Goal: Task Accomplishment & Management: Manage account settings

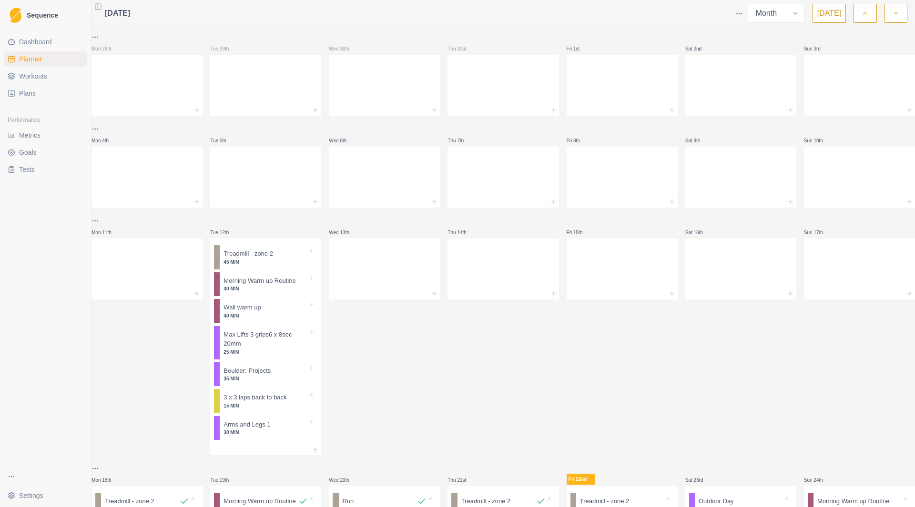
select select "month"
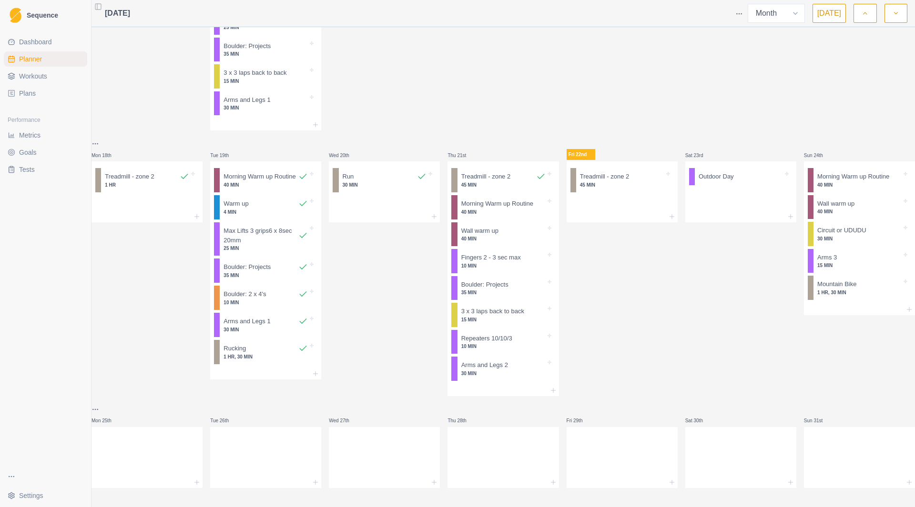
click at [28, 78] on span "Workouts" at bounding box center [33, 76] width 28 height 10
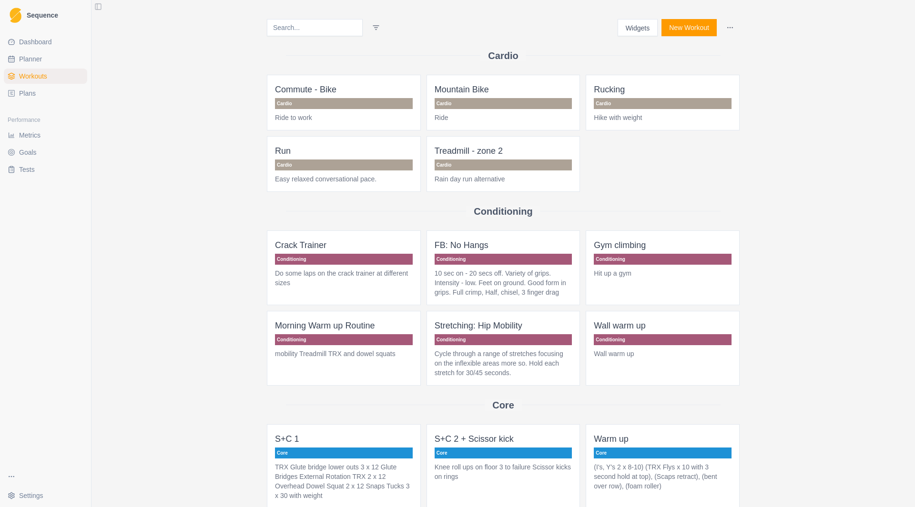
click at [693, 27] on button "New Workout" at bounding box center [688, 27] width 55 height 17
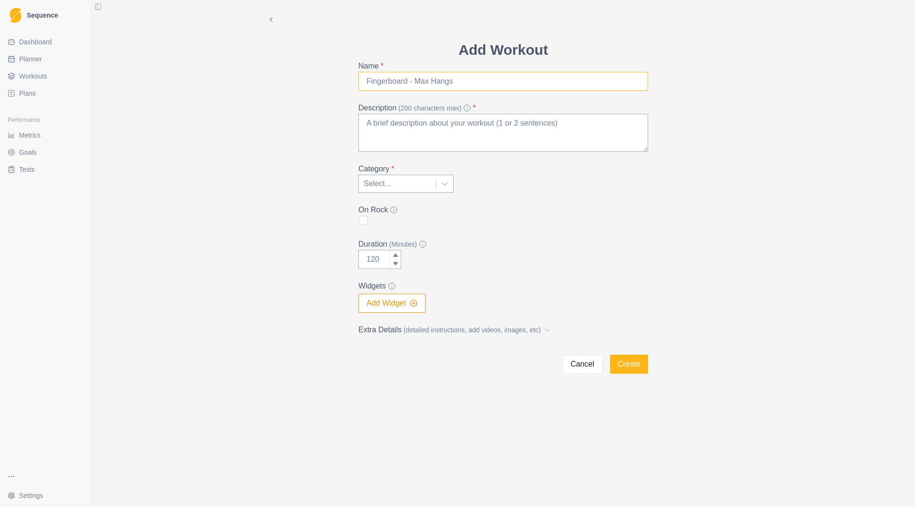
click at [390, 81] on input "Name *" at bounding box center [503, 81] width 290 height 19
type input "R"
click at [415, 81] on input "Treadmill - [PERSON_NAME]" at bounding box center [503, 81] width 290 height 19
type input "Treadmill - HIIT"
click at [493, 130] on textarea "Description (200 characters max) *" at bounding box center [503, 133] width 290 height 38
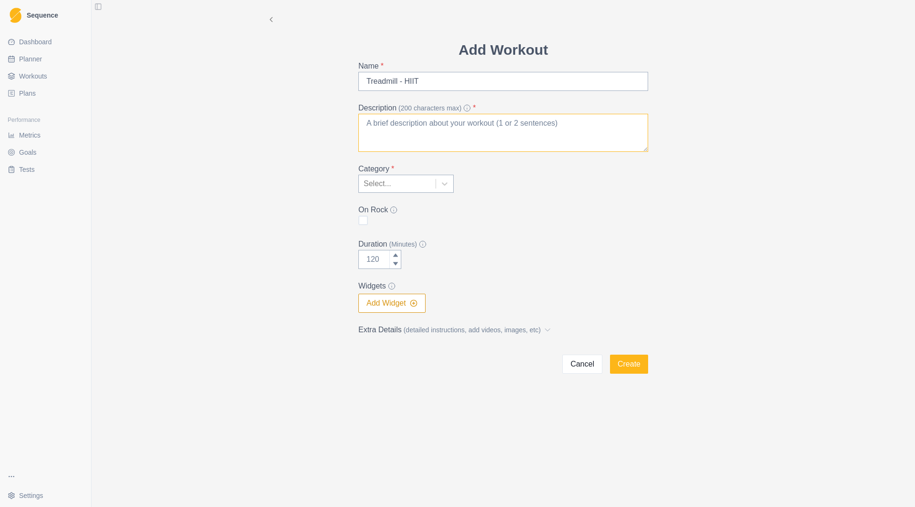
type textarea "4"
type textarea "5x 2on 2 off"
click at [439, 182] on div at bounding box center [444, 183] width 17 height 17
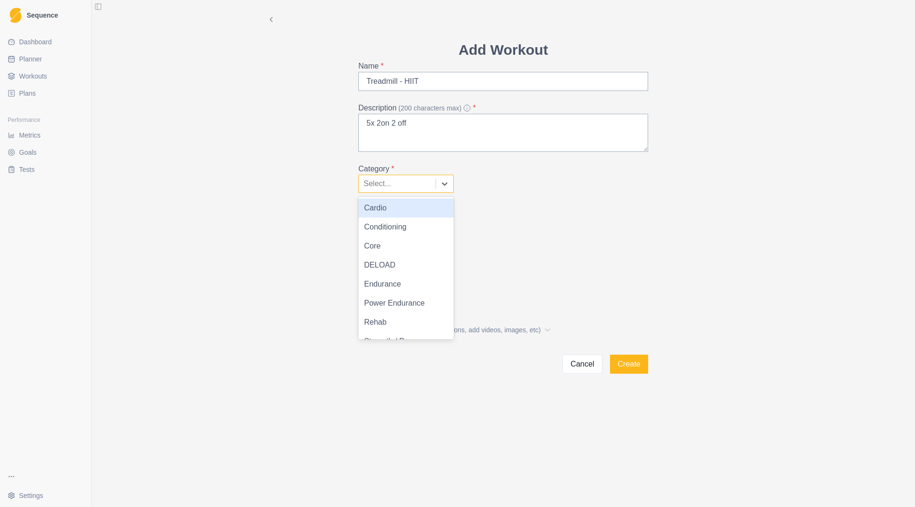
click at [410, 202] on div "Cardio" at bounding box center [405, 208] width 95 height 19
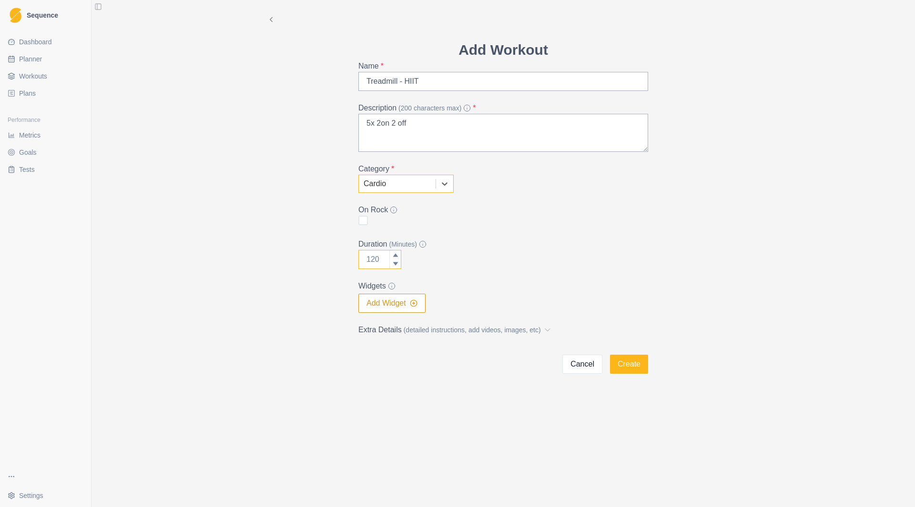
click at [380, 258] on input "Duration (Minutes)" at bounding box center [379, 259] width 43 height 19
type input "30"
click at [625, 365] on button "Create" at bounding box center [629, 364] width 38 height 19
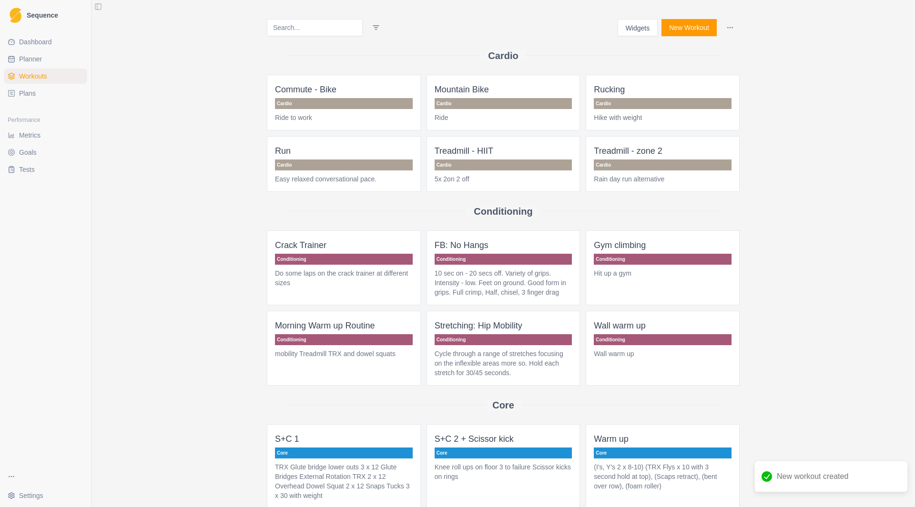
click at [29, 61] on span "Planner" at bounding box center [30, 59] width 23 height 10
select select "month"
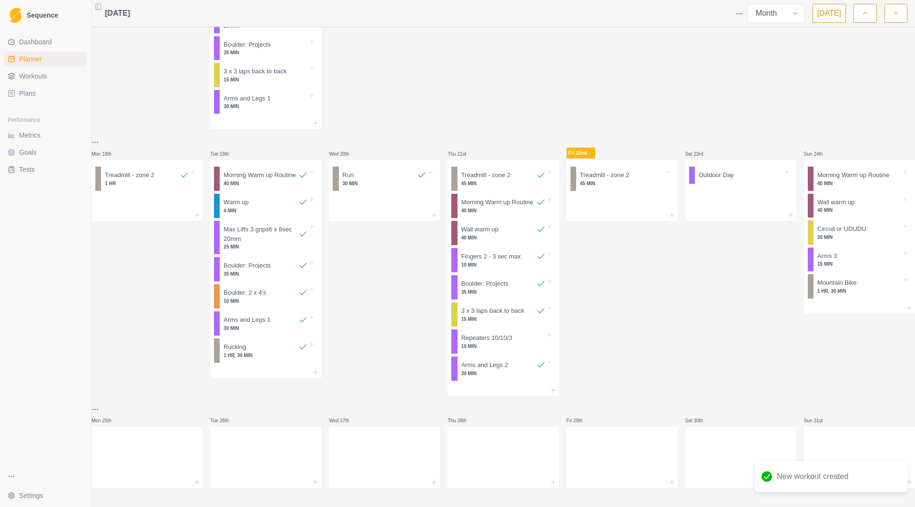
scroll to position [357, 0]
click at [199, 210] on div at bounding box center [146, 215] width 111 height 11
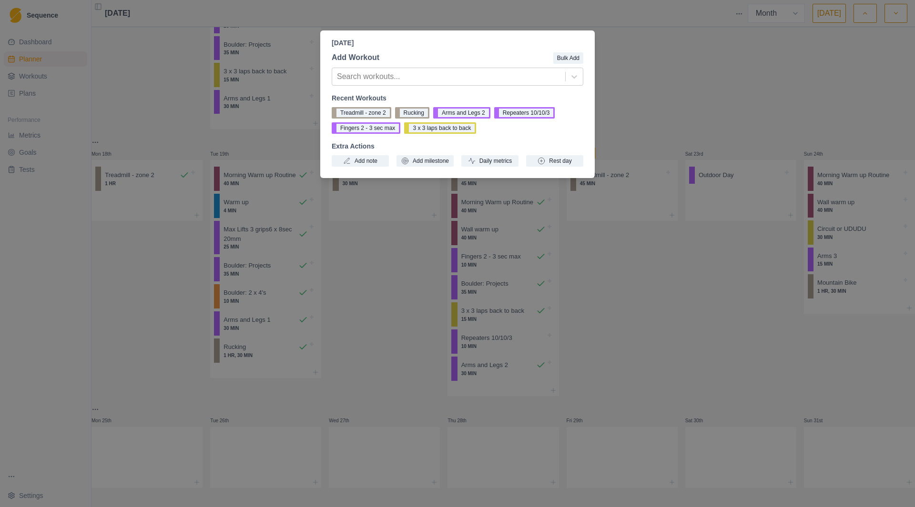
drag, startPoint x: 152, startPoint y: 179, endPoint x: 123, endPoint y: 202, distance: 37.3
click at [123, 202] on div "[DATE] Add Workout Bulk Add Search workouts... Recent Workouts Treadmill - zone…" at bounding box center [457, 253] width 915 height 507
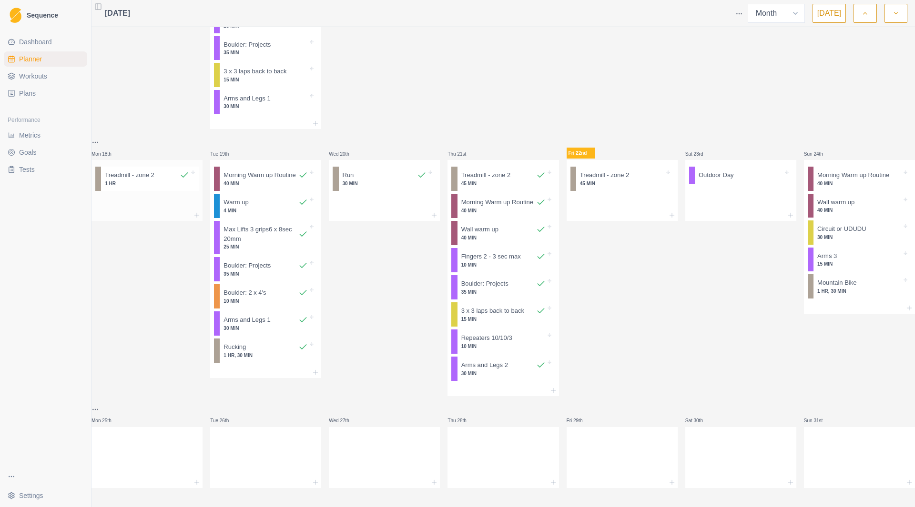
click at [134, 210] on div at bounding box center [146, 215] width 111 height 11
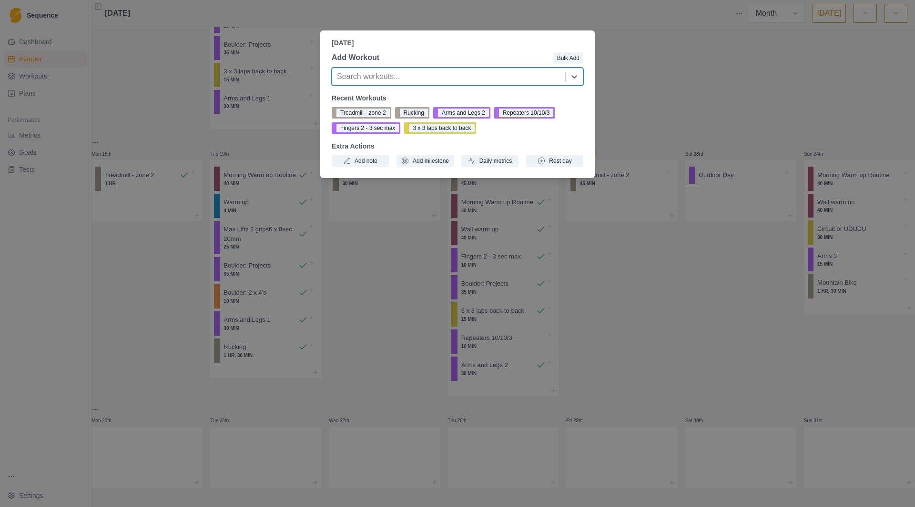
click at [162, 356] on div "[DATE] Add Workout Bulk Add Search workouts... Recent Workouts Treadmill - zone…" at bounding box center [457, 253] width 915 height 507
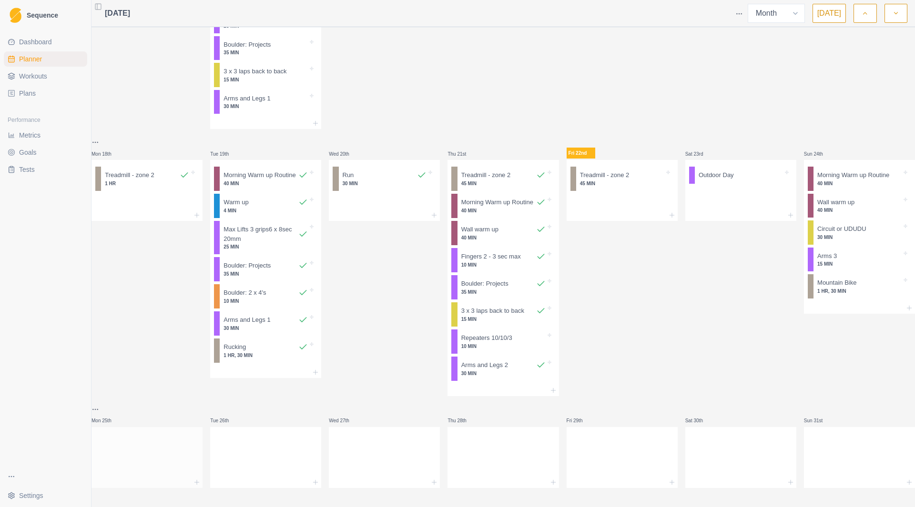
click at [164, 448] on div at bounding box center [146, 456] width 111 height 42
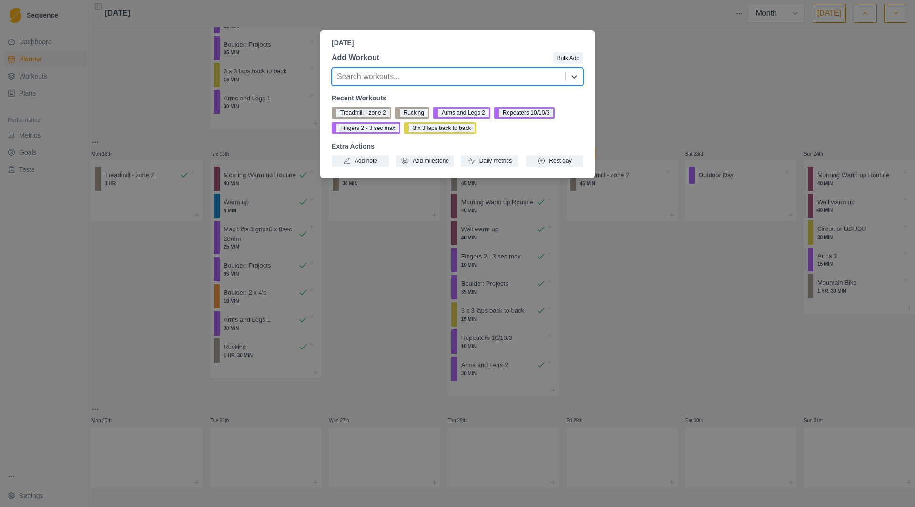
click at [175, 323] on div "[DATE] Add Workout Bulk Add option , selected. Select is focused ,type to refin…" at bounding box center [457, 253] width 915 height 507
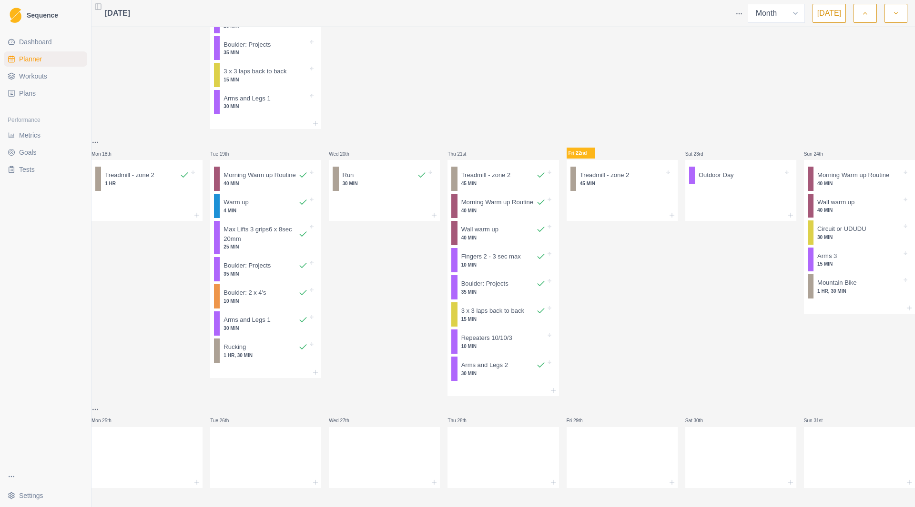
click at [105, 116] on html "Sequence Dashboard Planner Workouts Plans Performance Metrics Goals Tests Setti…" at bounding box center [457, 253] width 915 height 507
click at [131, 178] on div "Duplicate week" at bounding box center [146, 172] width 91 height 15
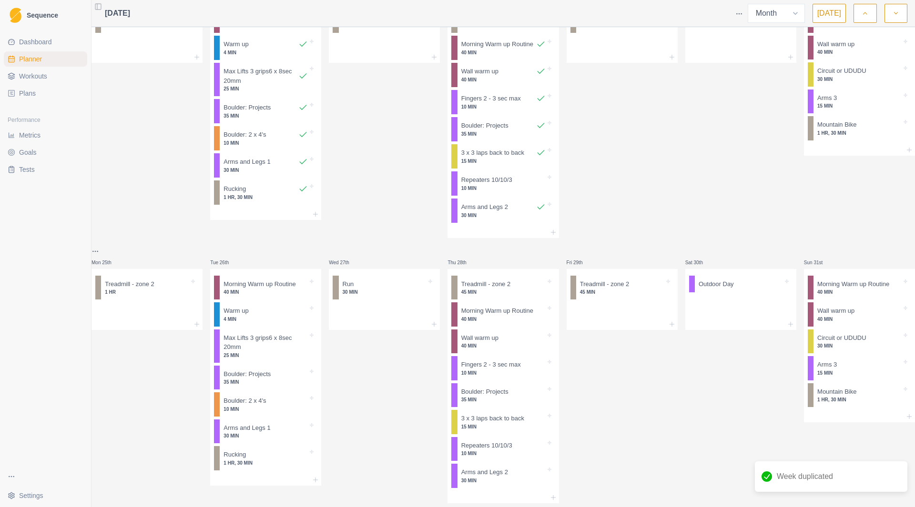
scroll to position [538, 0]
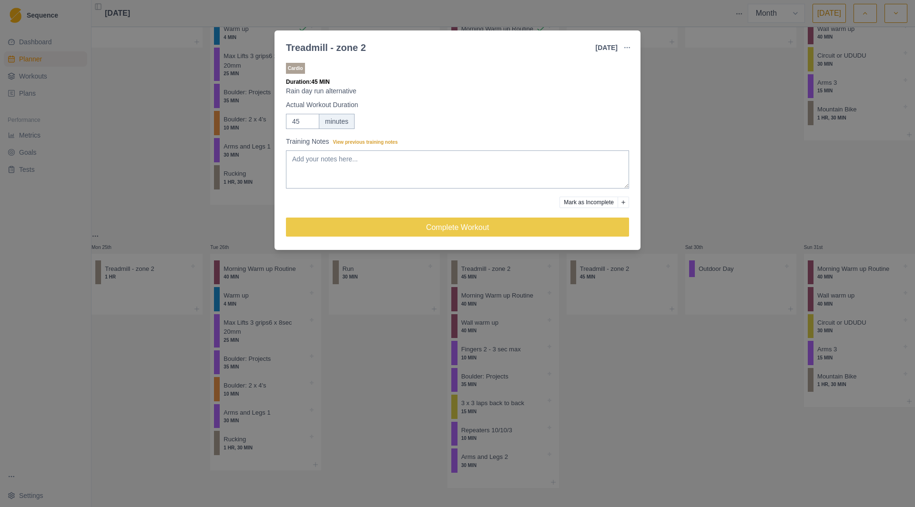
click at [603, 414] on div "Treadmill - zone 2 [DATE] Link To Goal View Workout Metrics Edit Original Worko…" at bounding box center [457, 253] width 915 height 507
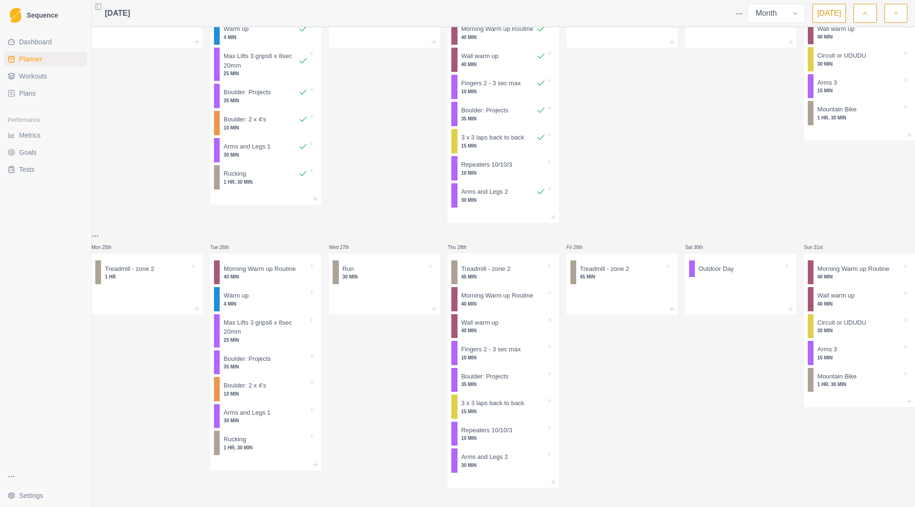
scroll to position [222, 0]
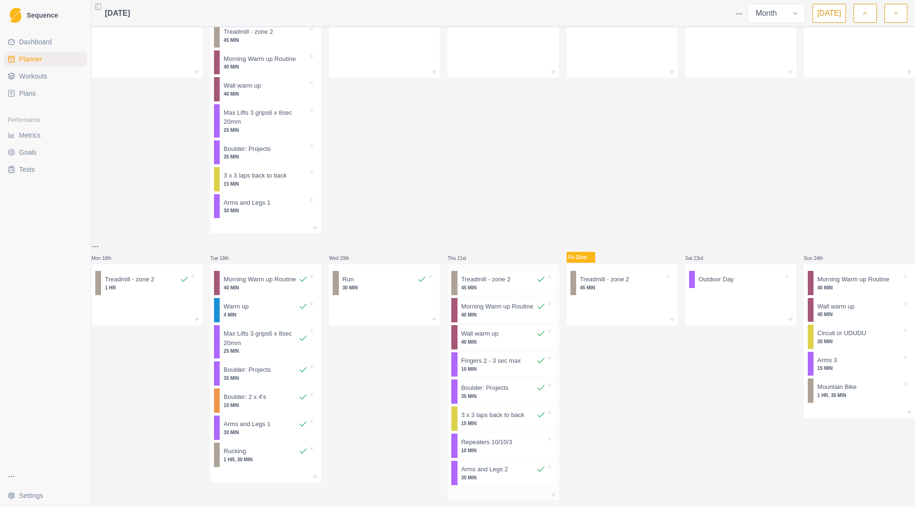
click at [512, 292] on p "45 MIN" at bounding box center [503, 287] width 84 height 7
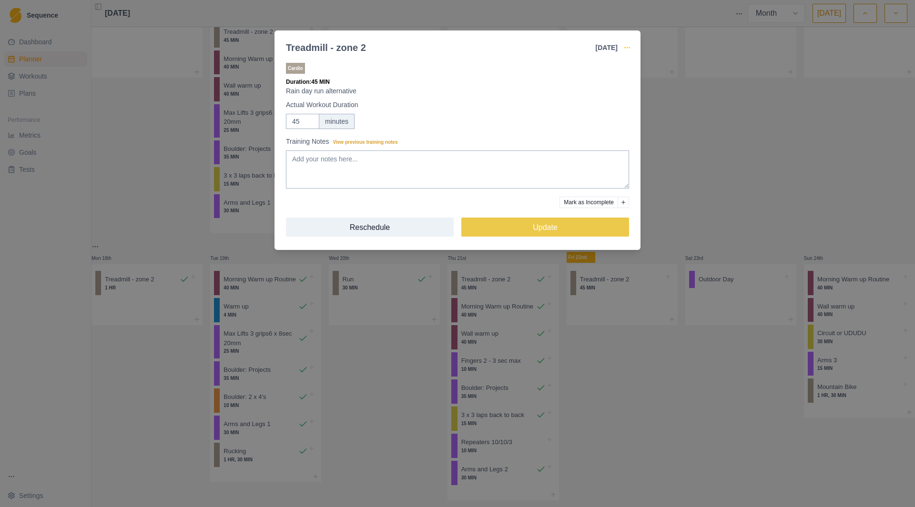
click at [626, 46] on icon "button" at bounding box center [627, 48] width 8 height 8
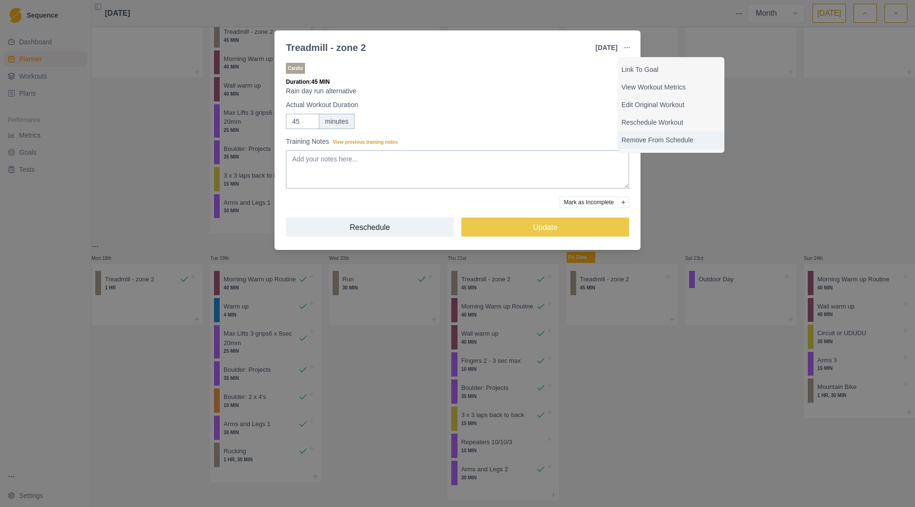
click at [649, 139] on p "Remove From Schedule" at bounding box center [670, 140] width 99 height 10
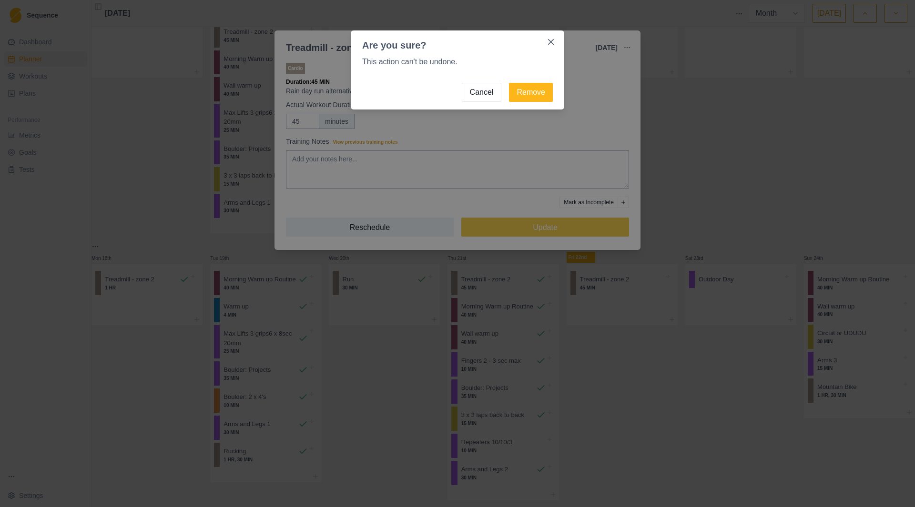
click at [538, 94] on button "Remove" at bounding box center [531, 92] width 44 height 19
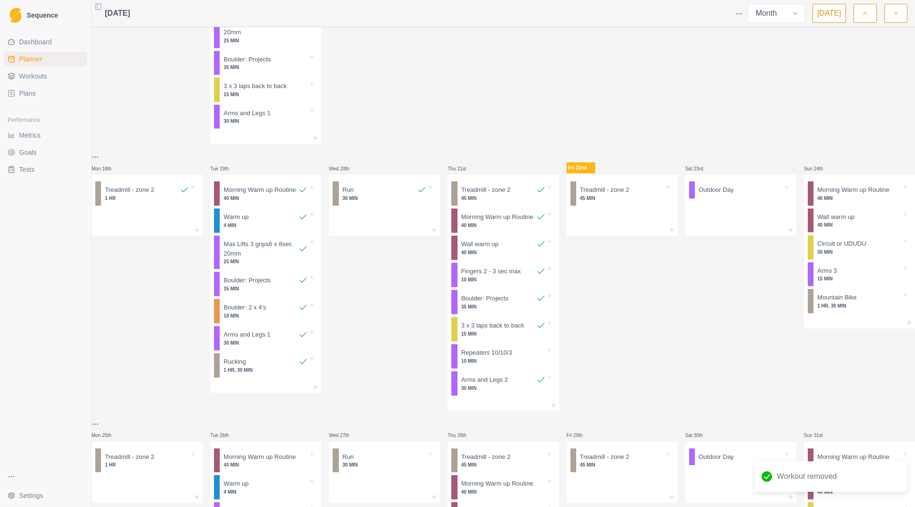
scroll to position [349, 0]
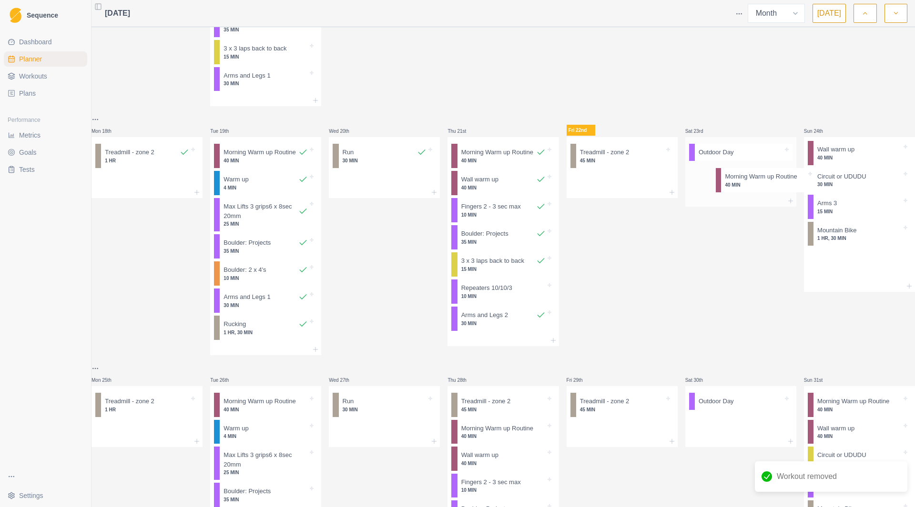
drag, startPoint x: 829, startPoint y: 173, endPoint x: 739, endPoint y: 190, distance: 91.7
click at [739, 190] on div "Mon 28th Tue 29th Wed 30th Thu 31st Fri 1st Sat 2nd Sun 3rd Mon 4th Tue 5th Wed…" at bounding box center [502, 151] width 823 height 939
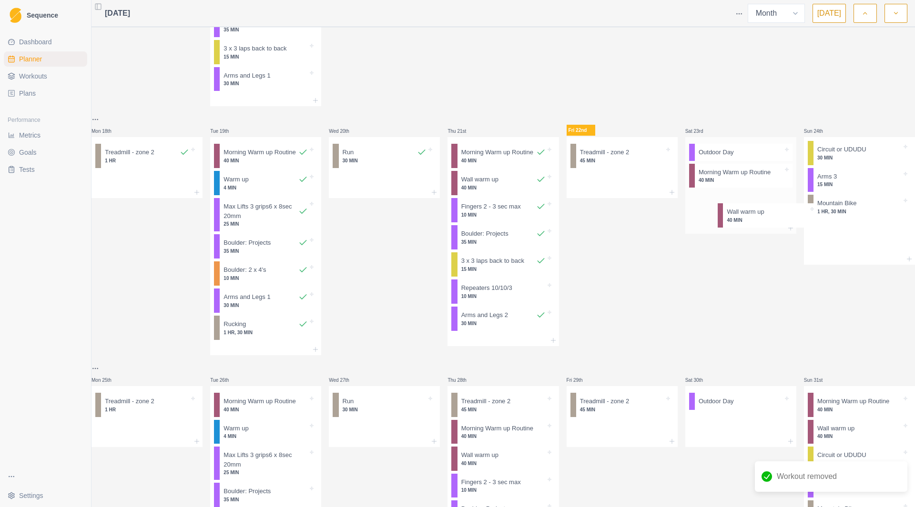
drag, startPoint x: 846, startPoint y: 165, endPoint x: 755, endPoint y: 215, distance: 103.8
click at [754, 216] on div "Mon 28th Tue 29th Wed 30th Thu 31st Fri 1st Sat 2nd Sun 3rd Mon 4th Tue 5th Wed…" at bounding box center [502, 151] width 823 height 939
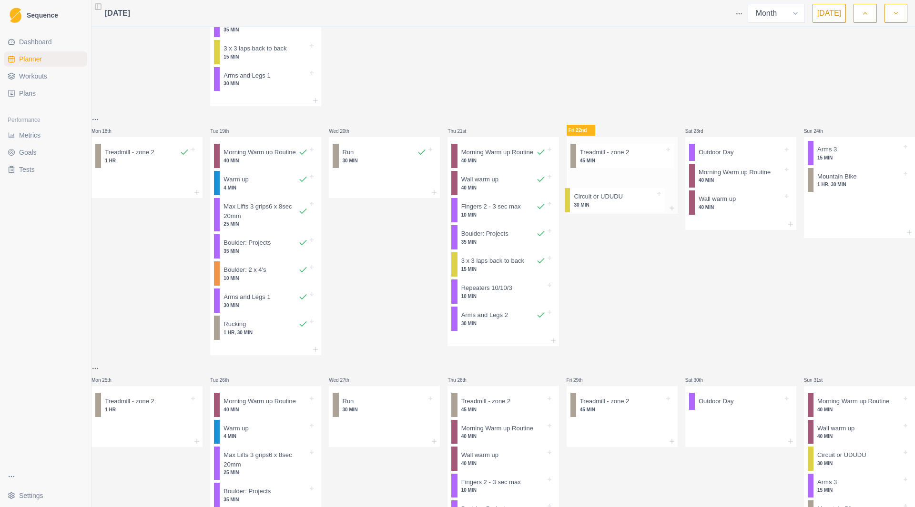
drag, startPoint x: 831, startPoint y: 162, endPoint x: 598, endPoint y: 201, distance: 236.7
click at [598, 201] on div "Mon 28th Tue 29th Wed 30th Thu 31st Fri 1st Sat 2nd Sun 3rd Mon 4th Tue 5th Wed…" at bounding box center [502, 151] width 823 height 939
drag, startPoint x: 726, startPoint y: 212, endPoint x: 606, endPoint y: 190, distance: 122.1
click at [606, 190] on div "Mon 28th Tue 29th Wed 30th Thu 31st Fri 1st Sat 2nd Sun 3rd Mon 4th Tue 5th Wed…" at bounding box center [502, 151] width 823 height 939
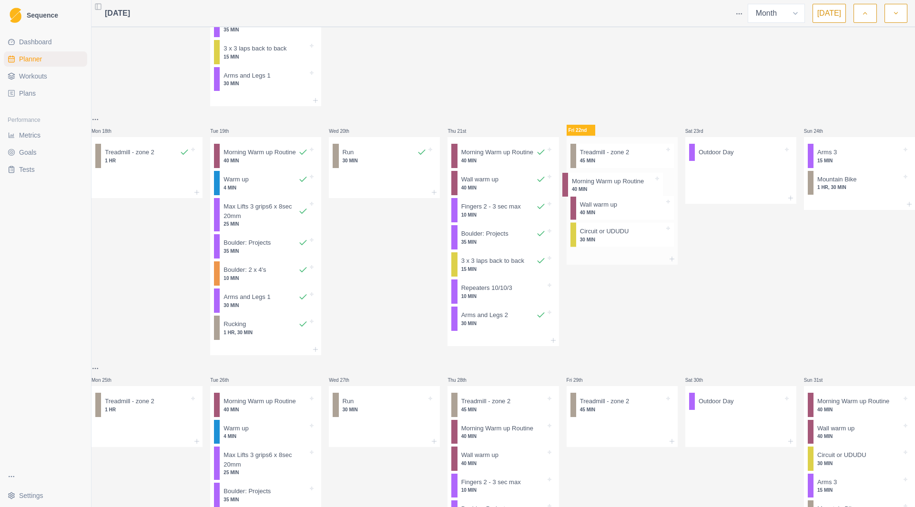
drag, startPoint x: 728, startPoint y: 192, endPoint x: 607, endPoint y: 194, distance: 121.0
click at [607, 194] on div "Mon 28th Tue 29th Wed 30th Thu 31st Fri 1st Sat 2nd Sun 3rd Mon 4th Tue 5th Wed…" at bounding box center [502, 151] width 823 height 939
drag, startPoint x: 826, startPoint y: 163, endPoint x: 593, endPoint y: 281, distance: 260.8
click at [593, 281] on div "Mon 28th Tue 29th Wed 30th Thu 31st Fri 1st Sat 2nd Sun 3rd Mon 4th Tue 5th Wed…" at bounding box center [502, 151] width 823 height 939
drag, startPoint x: 837, startPoint y: 165, endPoint x: 732, endPoint y: 201, distance: 110.1
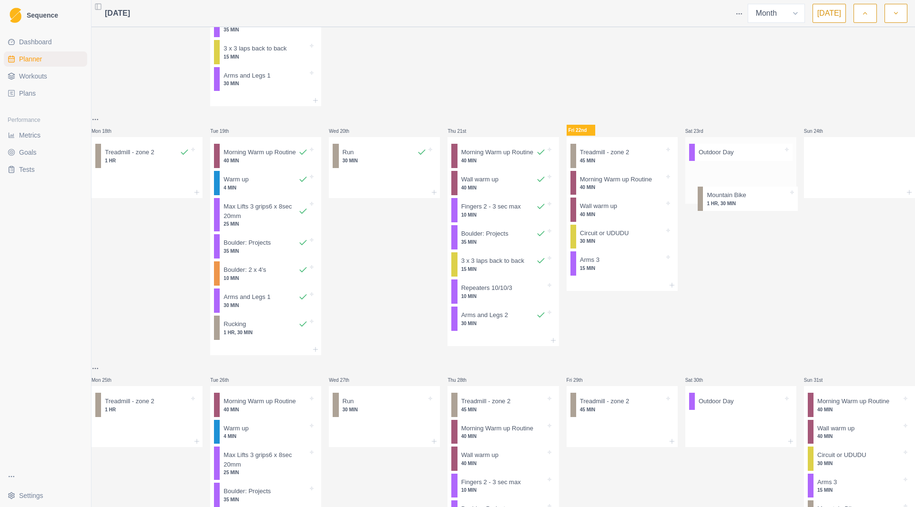
click at [733, 202] on div "Mon 28th Tue 29th Wed 30th Thu 31st Fri 1st Sat 2nd Sun 3rd Mon 4th Tue 5th Wed…" at bounding box center [502, 151] width 823 height 939
drag, startPoint x: 717, startPoint y: 159, endPoint x: 840, endPoint y: 172, distance: 123.2
click at [839, 172] on div "Mon 28th Tue 29th Wed 30th Thu 31st Fri 1st Sat 2nd Sun 3rd Mon 4th Tue 5th Wed…" at bounding box center [502, 151] width 823 height 939
drag, startPoint x: 616, startPoint y: 164, endPoint x: 748, endPoint y: 200, distance: 136.7
click at [748, 200] on div "Mon 28th Tue 29th Wed 30th Thu 31st Fri 1st Sat 2nd Sun 3rd Mon 4th Tue 5th Wed…" at bounding box center [502, 151] width 823 height 939
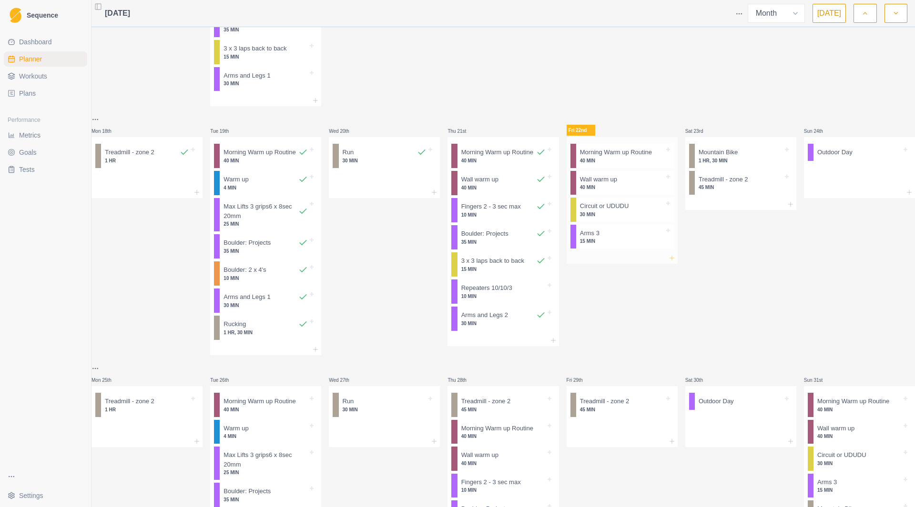
click at [668, 262] on icon at bounding box center [672, 258] width 8 height 8
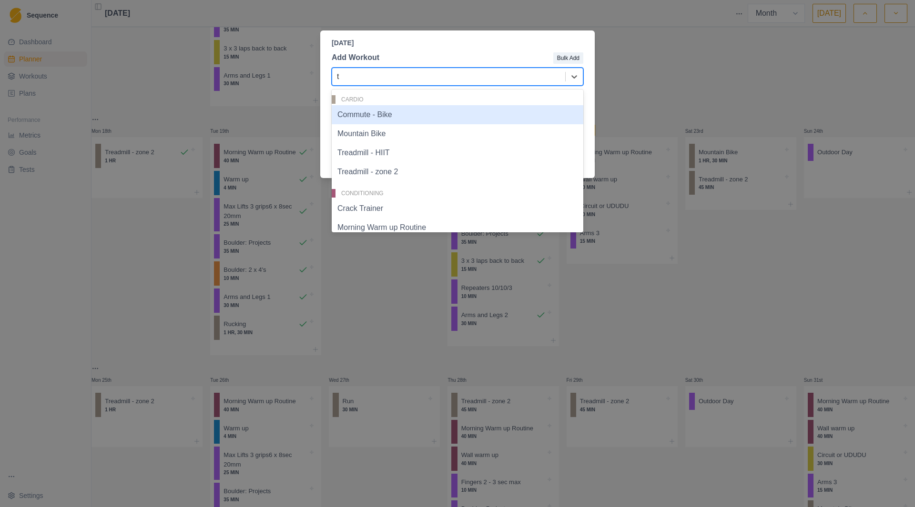
type input "tr"
click at [410, 117] on div "Treadmill - HIIT" at bounding box center [458, 114] width 252 height 19
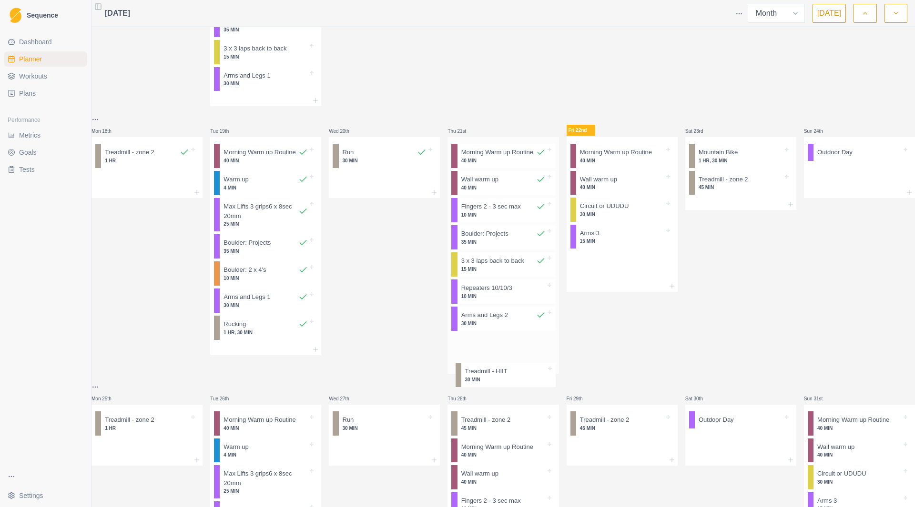
drag, startPoint x: 640, startPoint y: 278, endPoint x: 524, endPoint y: 374, distance: 150.6
click at [524, 374] on div "Mon 28th Tue 29th Wed 30th Thu 31st Fri 1st Sat 2nd Sun 3rd Mon 4th Tue 5th Wed…" at bounding box center [502, 160] width 823 height 957
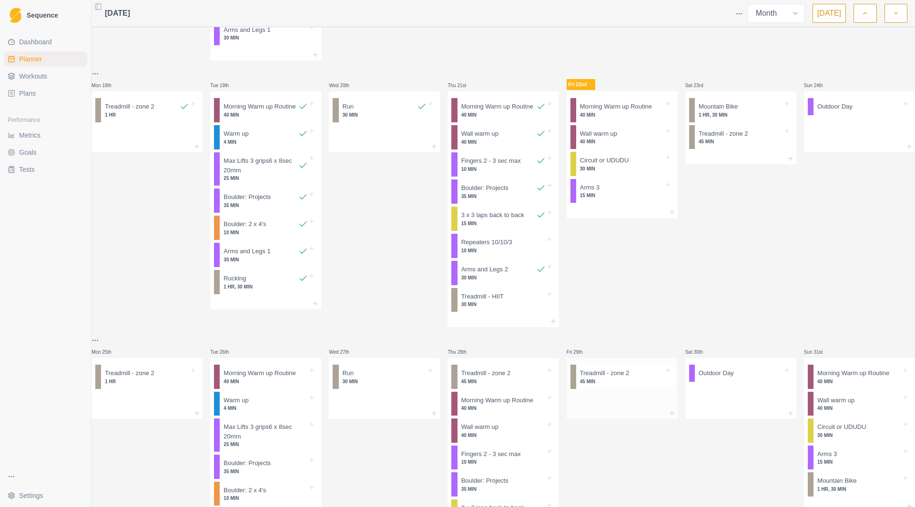
scroll to position [285, 0]
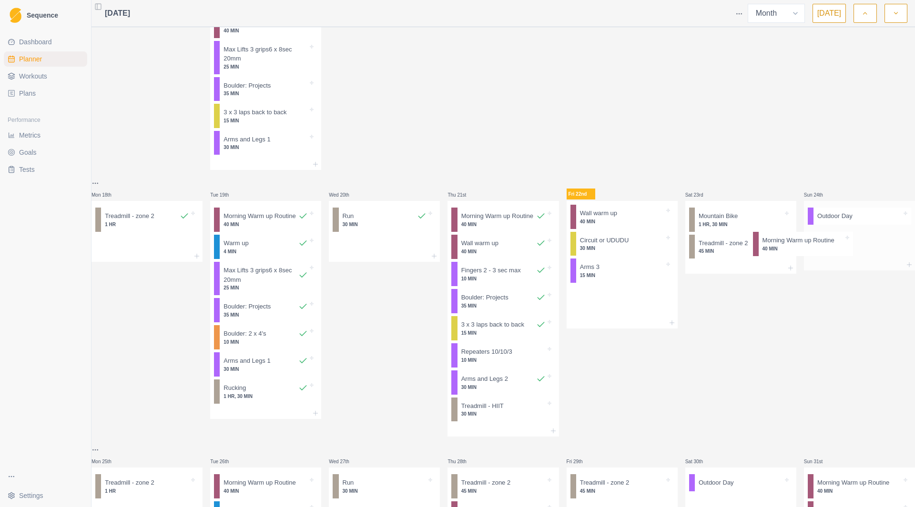
drag, startPoint x: 618, startPoint y: 233, endPoint x: 810, endPoint y: 253, distance: 193.1
click at [810, 253] on div "Mon 28th Tue 29th Wed 30th Thu 31st Fri 1st Sat 2nd Sun 3rd Mon 4th Tue 5th Wed…" at bounding box center [502, 224] width 823 height 956
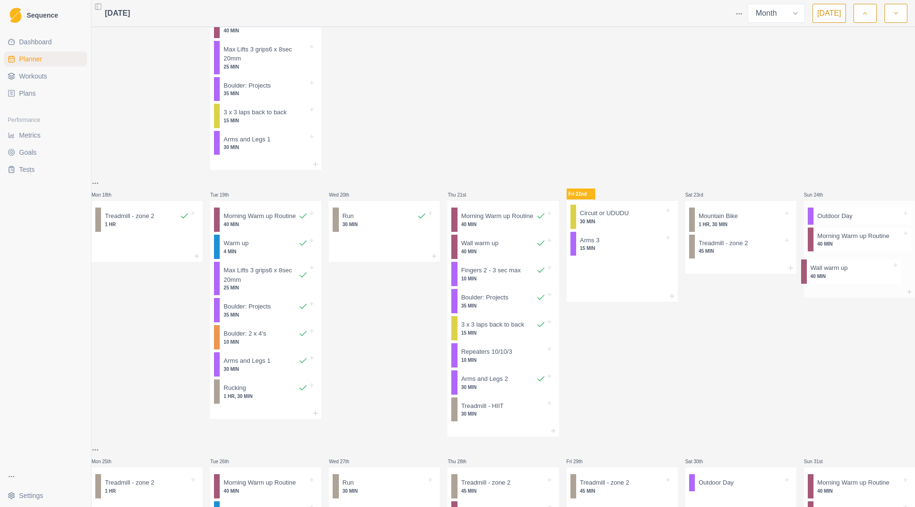
drag, startPoint x: 668, startPoint y: 244, endPoint x: 839, endPoint y: 283, distance: 175.2
click at [840, 283] on div "Mon 28th Tue 29th Wed 30th Thu 31st Fri 1st Sat 2nd Sun 3rd Mon 4th Tue 5th Wed…" at bounding box center [502, 224] width 823 height 956
drag, startPoint x: 604, startPoint y: 233, endPoint x: 839, endPoint y: 316, distance: 249.3
click at [839, 316] on div "Mon 28th Tue 29th Wed 30th Thu 31st Fri 1st Sat 2nd Sun 3rd Mon 4th Tue 5th Wed…" at bounding box center [502, 224] width 823 height 956
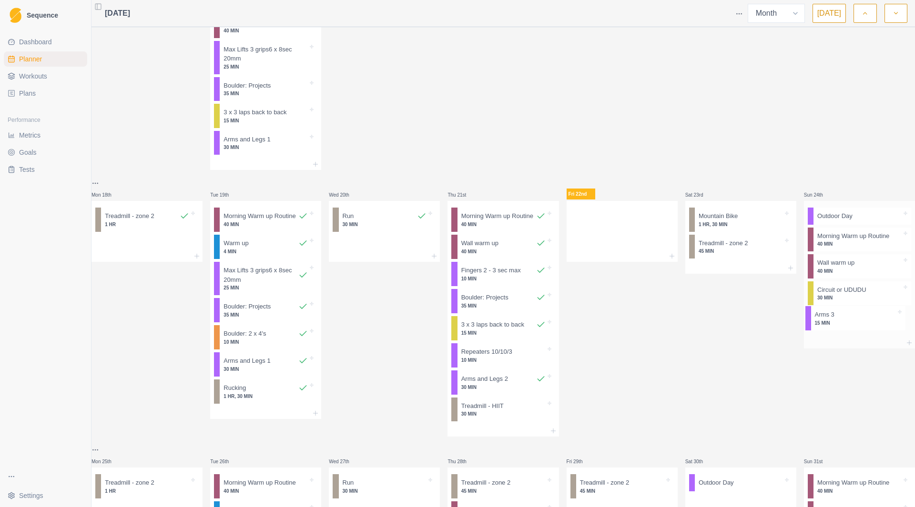
drag, startPoint x: 613, startPoint y: 226, endPoint x: 841, endPoint y: 325, distance: 248.8
click at [841, 326] on div "Mon 28th Tue 29th Wed 30th Thu 31st Fri 1st Sat 2nd Sun 3rd Mon 4th Tue 5th Wed…" at bounding box center [502, 224] width 823 height 956
drag, startPoint x: 716, startPoint y: 231, endPoint x: 805, endPoint y: 327, distance: 131.2
click at [823, 355] on div "Mon 28th Tue 29th Wed 30th Thu 31st Fri 1st Sat 2nd Sun 3rd Mon 4th Tue 5th Wed…" at bounding box center [502, 224] width 823 height 956
drag, startPoint x: 698, startPoint y: 235, endPoint x: 639, endPoint y: 235, distance: 59.1
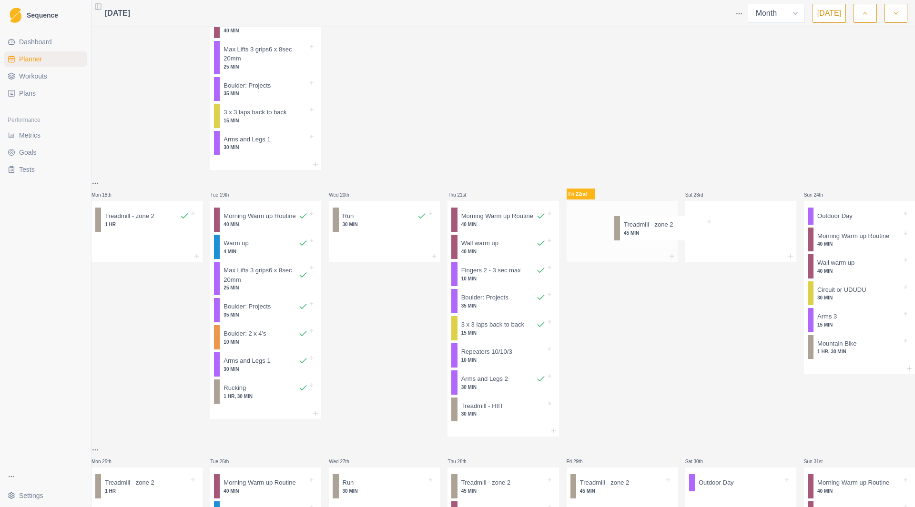
click at [639, 235] on div "Mon 28th Tue 29th Wed 30th Thu 31st Fri 1st Sat 2nd Sun 3rd Mon 4th Tue 5th Wed…" at bounding box center [502, 224] width 823 height 956
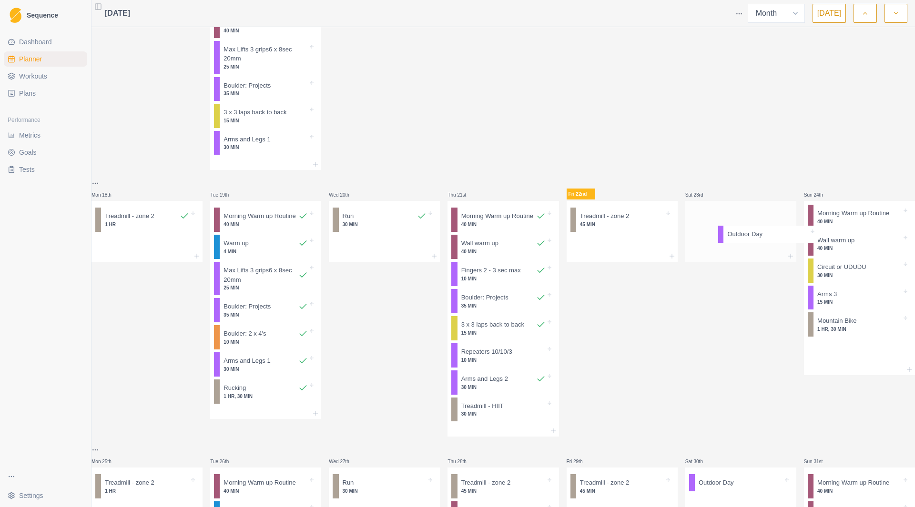
drag, startPoint x: 801, startPoint y: 231, endPoint x: 733, endPoint y: 237, distance: 67.9
click at [732, 239] on div "Mon 28th Tue 29th Wed 30th Thu 31st Fri 1st Sat 2nd Sun 3rd Mon 4th Tue 5th Wed…" at bounding box center [502, 224] width 823 height 956
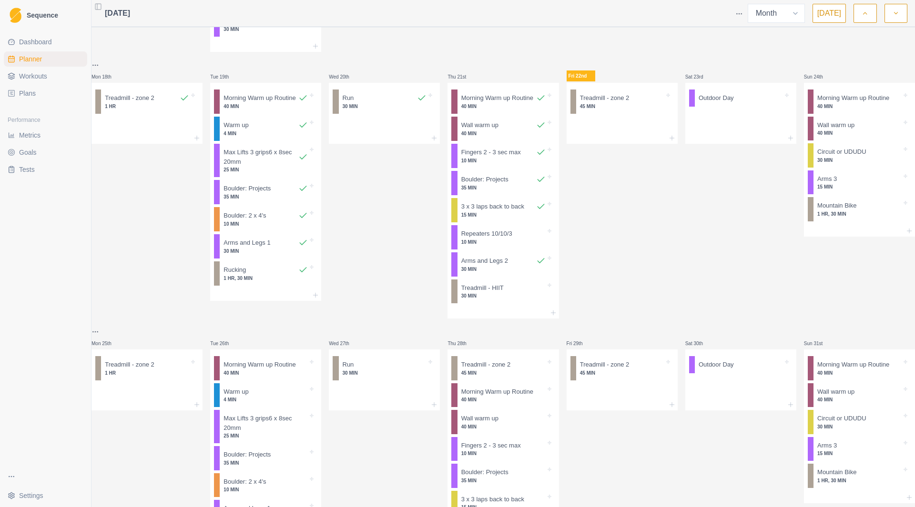
scroll to position [538, 0]
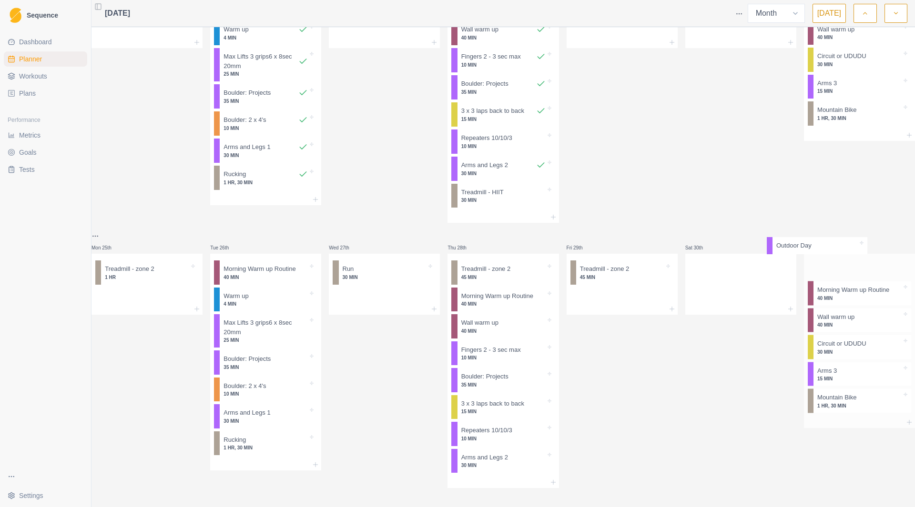
drag, startPoint x: 746, startPoint y: 258, endPoint x: 841, endPoint y: 256, distance: 94.8
click at [841, 249] on div "Mon 28th Tue 29th Wed 30th Thu 31st Fri 1st Sat 2nd Sun 3rd Mon 4th Tue 5th Wed…" at bounding box center [502, 10] width 823 height 956
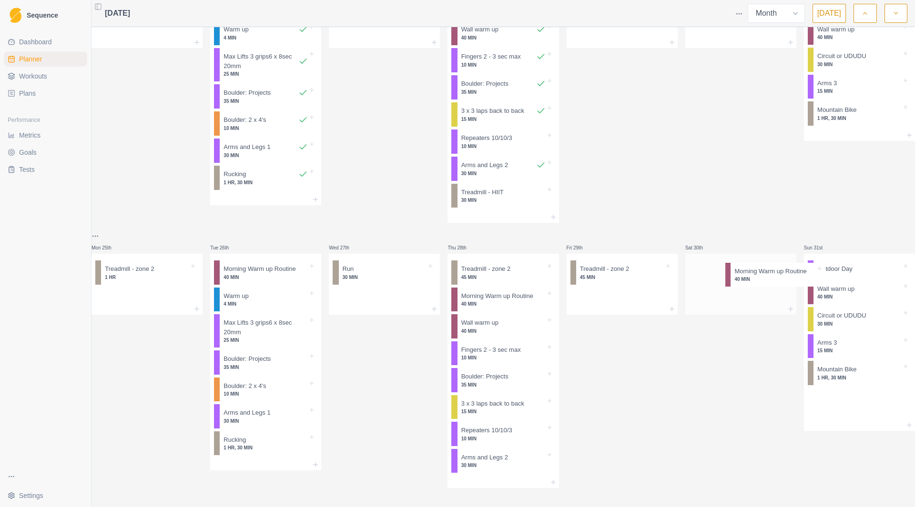
drag, startPoint x: 762, startPoint y: 278, endPoint x: 742, endPoint y: 278, distance: 20.0
click at [742, 278] on div "Mon 28th Tue 29th Wed 30th Thu 31st Fri 1st Sat 2nd Sun 3rd Mon 4th Tue 5th Wed…" at bounding box center [502, 10] width 823 height 956
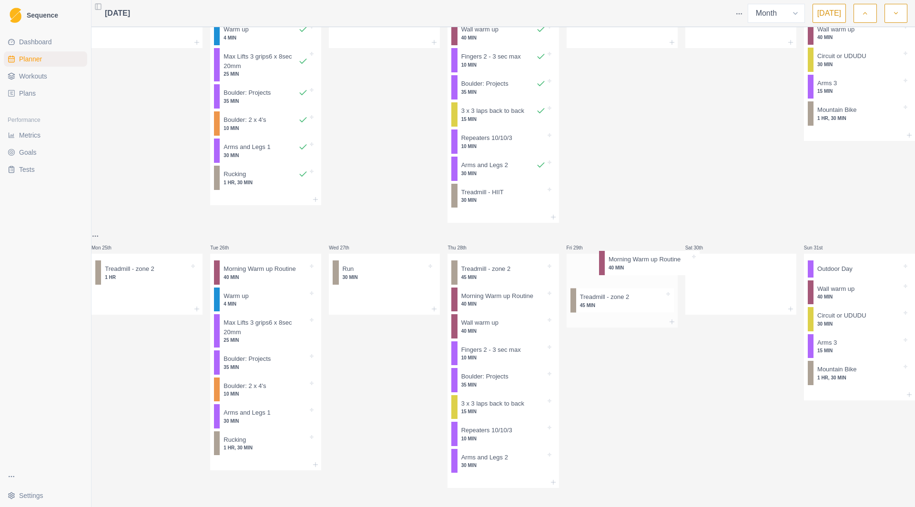
drag, startPoint x: 741, startPoint y: 262, endPoint x: 609, endPoint y: 273, distance: 132.0
click at [609, 273] on div "Mon 28th Tue 29th Wed 30th Thu 31st Fri 1st Sat 2nd Sun 3rd Mon 4th Tue 5th Wed…" at bounding box center [502, 10] width 823 height 956
drag, startPoint x: 628, startPoint y: 290, endPoint x: 718, endPoint y: 274, distance: 91.0
click at [718, 274] on div "Mon 28th Tue 29th Wed 30th Thu 31st Fri 1st Sat 2nd Sun 3rd Mon 4th Tue 5th Wed…" at bounding box center [502, 10] width 823 height 956
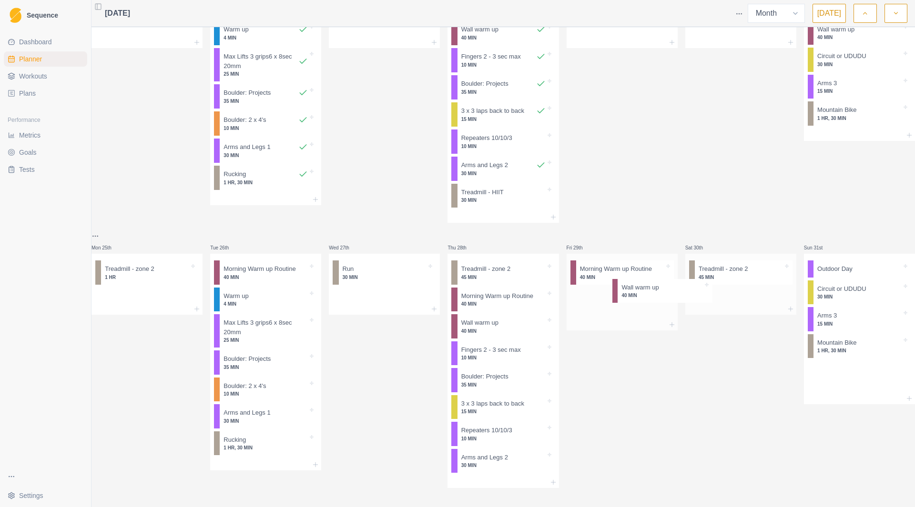
drag, startPoint x: 837, startPoint y: 283, endPoint x: 683, endPoint y: 297, distance: 155.0
click at [625, 295] on div "Mon 28th Tue 29th Wed 30th Thu 31st Fri 1st Sat 2nd Sun 3rd Mon 4th Tue 5th Wed…" at bounding box center [502, 10] width 823 height 956
drag, startPoint x: 751, startPoint y: 314, endPoint x: 618, endPoint y: 329, distance: 133.8
click at [580, 316] on div "Mon 28th Tue 29th Wed 30th Thu 31st Fri 1st Sat 2nd Sun 3rd Mon 4th Tue 5th Wed…" at bounding box center [502, 10] width 823 height 956
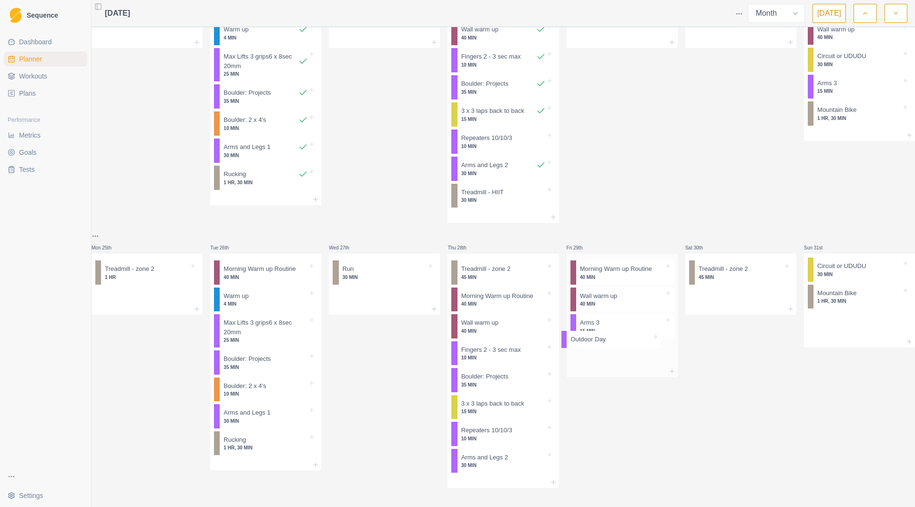
drag, startPoint x: 822, startPoint y: 259, endPoint x: 583, endPoint y: 346, distance: 254.4
click at [583, 346] on div "Mon 28th Tue 29th Wed 30th Thu 31st Fri 1st Sat 2nd Sun 3rd Mon 4th Tue 5th Wed…" at bounding box center [502, 10] width 823 height 956
drag, startPoint x: 833, startPoint y: 264, endPoint x: 602, endPoint y: 372, distance: 255.6
click at [602, 372] on div "Mon 28th Tue 29th Wed 30th Thu 31st Fri 1st Sat 2nd Sun 3rd Mon 4th Tue 5th Wed…" at bounding box center [502, 10] width 823 height 956
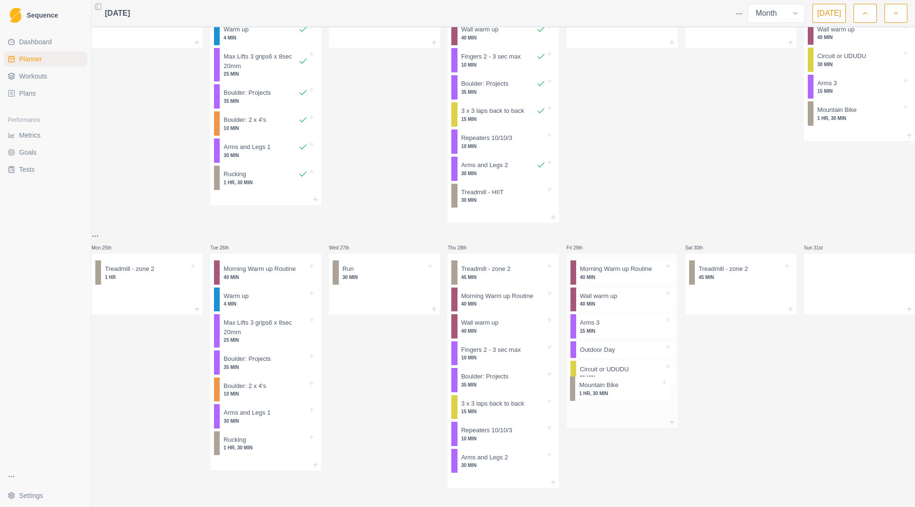
drag, startPoint x: 826, startPoint y: 256, endPoint x: 604, endPoint y: 381, distance: 254.1
click at [595, 395] on div "Mon 28th Tue 29th Wed 30th Thu 31st Fri 1st Sat 2nd Sun 3rd Mon 4th Tue 5th Wed…" at bounding box center [502, 10] width 823 height 956
click at [485, 197] on p "30 MIN" at bounding box center [503, 200] width 84 height 7
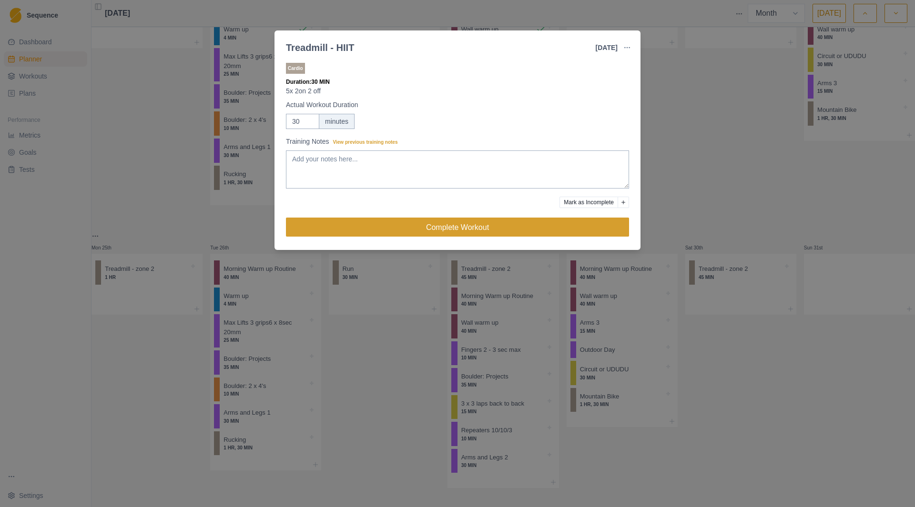
click at [479, 223] on button "Complete Workout" at bounding box center [457, 227] width 343 height 19
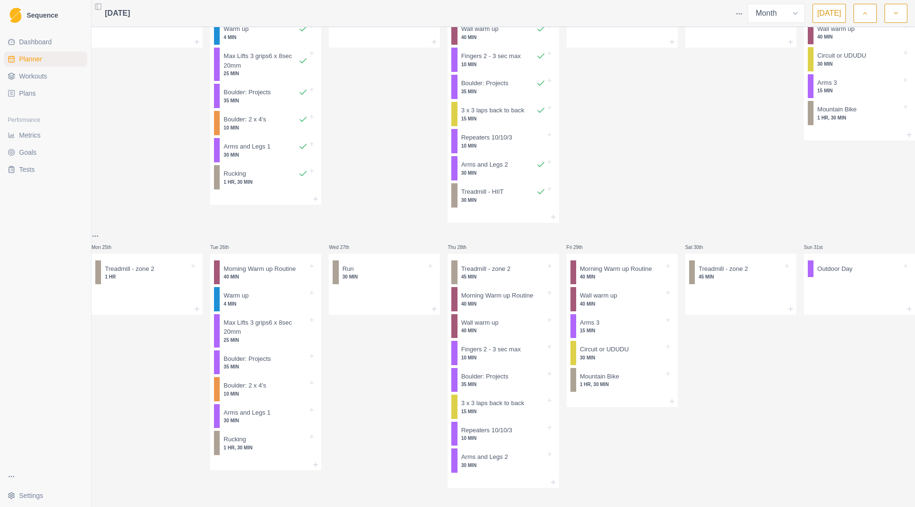
scroll to position [538, 0]
drag, startPoint x: 254, startPoint y: 435, endPoint x: 728, endPoint y: 287, distance: 495.5
click at [728, 287] on div "Mon 28th Tue 29th Wed 30th Thu 31st Fri 1st Sat 2nd Sun 3rd Mon 4th Tue 5th Wed…" at bounding box center [502, 10] width 823 height 957
drag, startPoint x: 593, startPoint y: 369, endPoint x: 707, endPoint y: 318, distance: 125.0
click at [707, 318] on div "Mon 28th Tue 29th Wed 30th Thu 31st Fri 1st Sat 2nd Sun 3rd Mon 4th Tue 5th Wed…" at bounding box center [502, 10] width 823 height 957
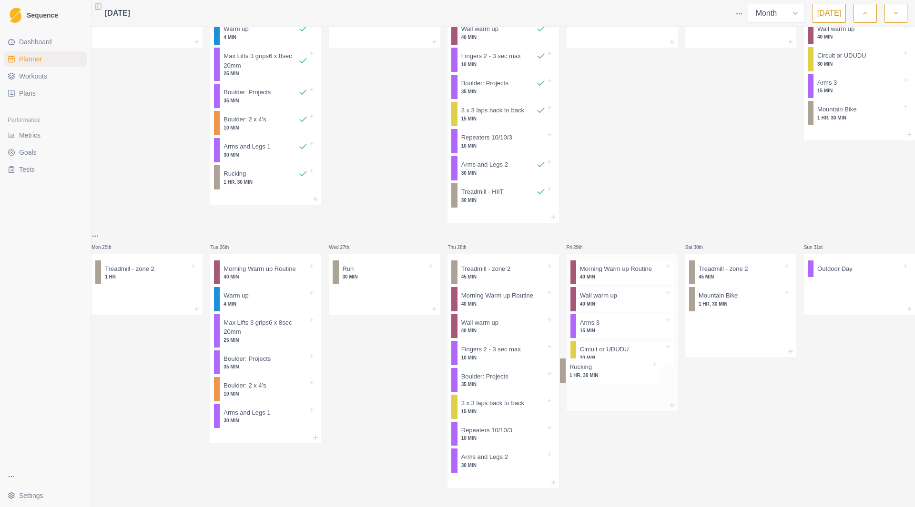
drag, startPoint x: 717, startPoint y: 287, endPoint x: 594, endPoint y: 373, distance: 150.5
click at [594, 373] on div "Mon 28th Tue 29th Wed 30th Thu 31st Fri 1st Sat 2nd Sun 3rd Mon 4th Tue 5th Wed…" at bounding box center [502, 10] width 823 height 957
drag, startPoint x: 734, startPoint y: 262, endPoint x: 273, endPoint y: 448, distance: 497.9
click at [273, 448] on div "Mon 28th Tue 29th Wed 30th Thu 31st Fri 1st Sat 2nd Sun 3rd Mon 4th Tue 5th Wed…" at bounding box center [502, 10] width 823 height 957
